Goal: Task Accomplishment & Management: Use online tool/utility

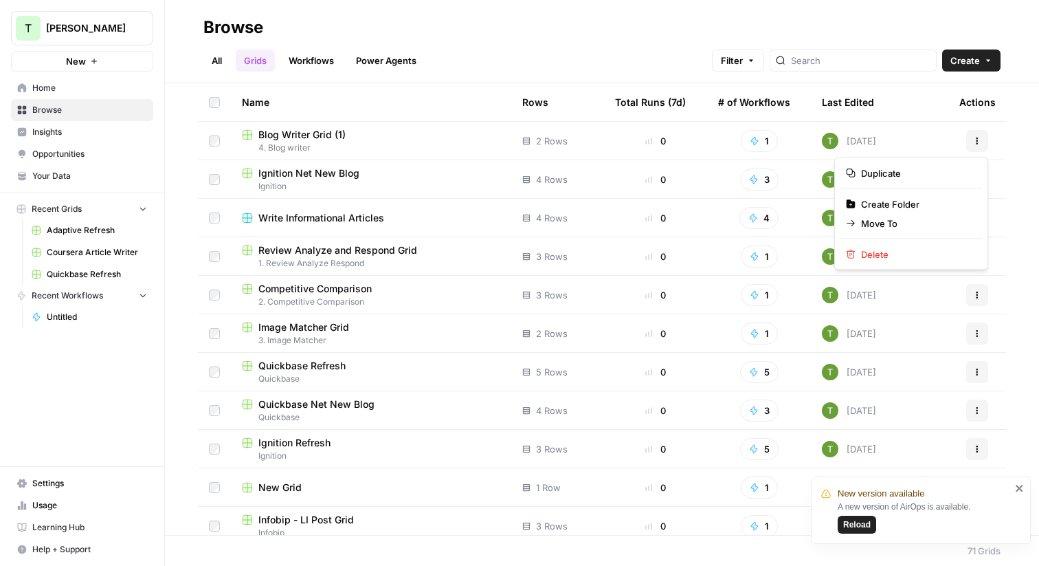
click at [979, 144] on button "Actions" at bounding box center [977, 141] width 22 height 22
click at [897, 225] on span "Move To" at bounding box center [916, 224] width 110 height 14
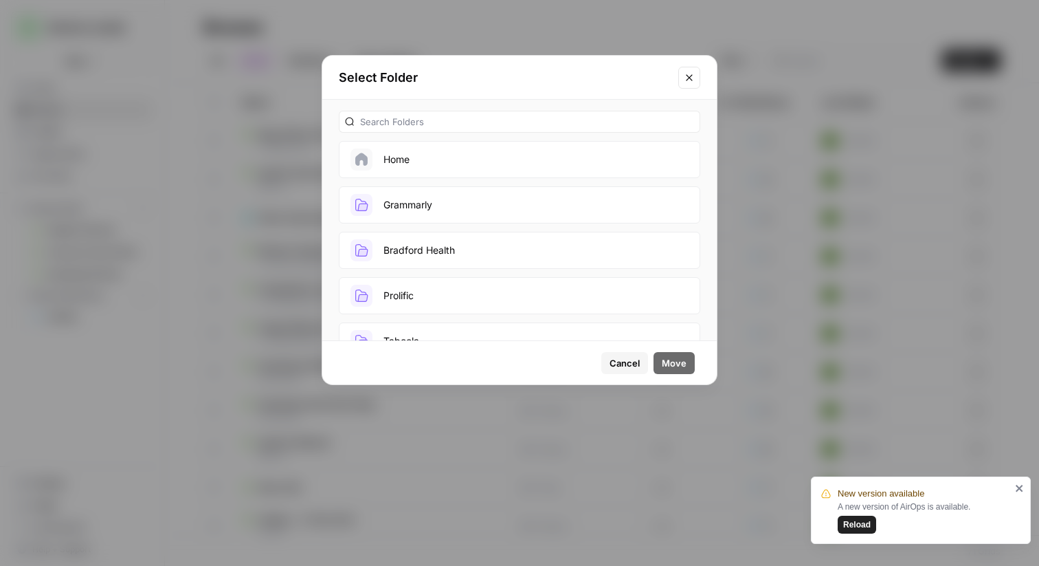
click at [622, 364] on span "Cancel" at bounding box center [625, 363] width 30 height 14
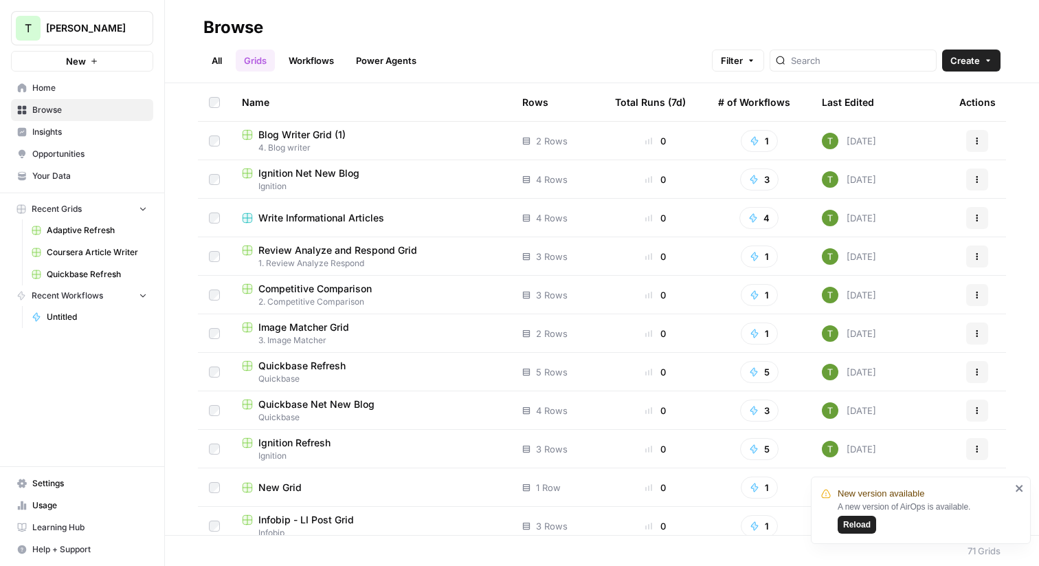
click at [542, 32] on div "Browse" at bounding box center [601, 27] width 797 height 22
click at [846, 525] on span "Reload" at bounding box center [856, 524] width 27 height 12
